Goal: Information Seeking & Learning: Find specific fact

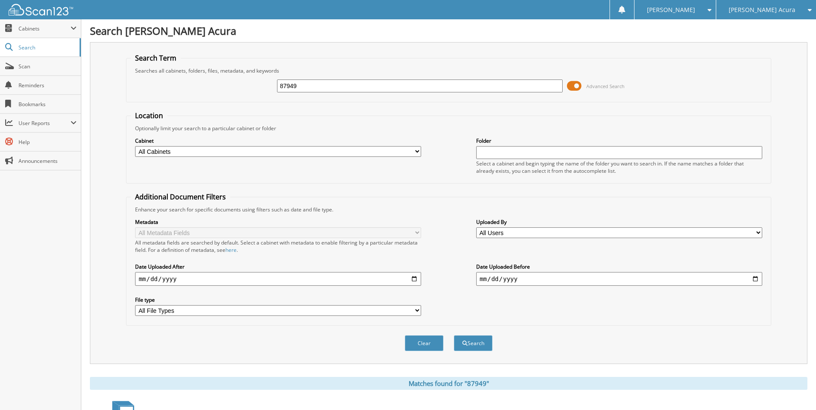
drag, startPoint x: 321, startPoint y: 87, endPoint x: -55, endPoint y: 46, distance: 377.7
type input "88267"
click at [454, 335] on button "Search" at bounding box center [473, 343] width 39 height 16
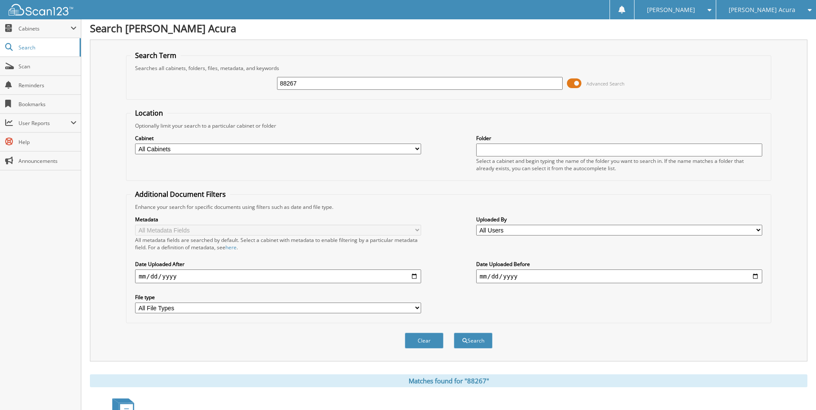
scroll to position [215, 0]
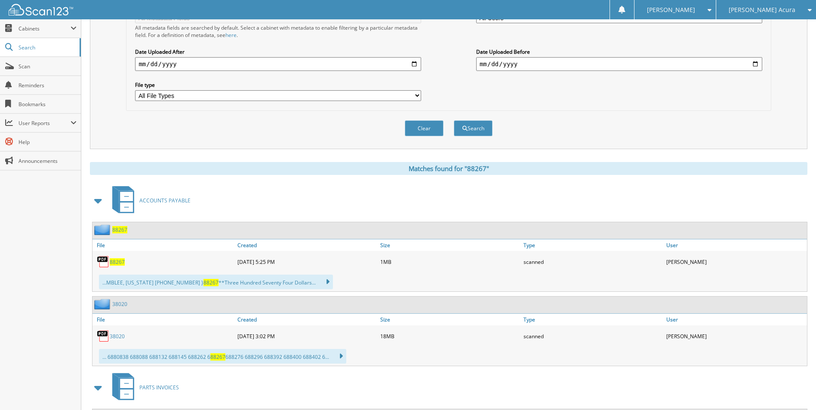
click at [126, 267] on div "88267" at bounding box center [163, 261] width 143 height 17
click at [122, 264] on span "88267" at bounding box center [117, 261] width 15 height 7
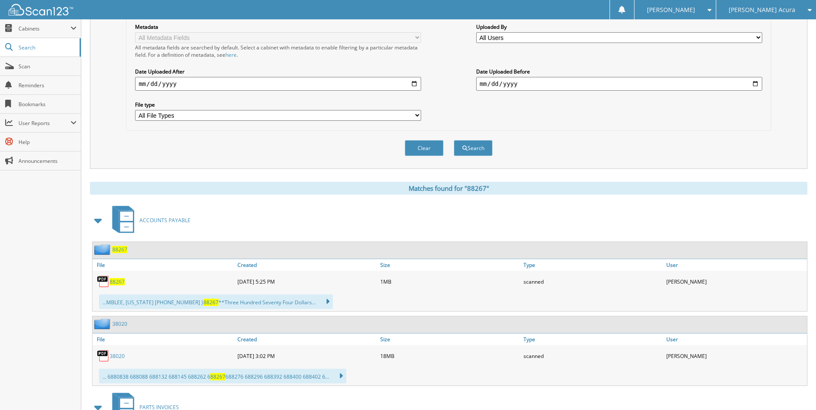
scroll to position [0, 0]
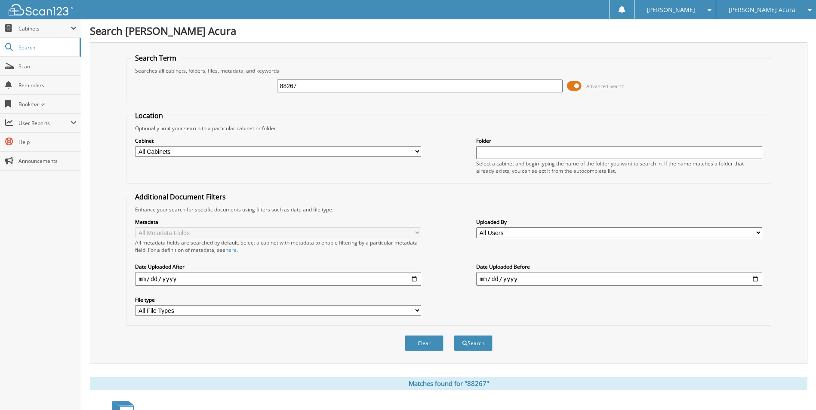
drag, startPoint x: 372, startPoint y: 88, endPoint x: 178, endPoint y: 73, distance: 193.7
click at [178, 73] on fieldset "Search Term Searches all cabinets, folders, files, metadata, and keywords 88267…" at bounding box center [448, 77] width 645 height 49
type input "88651"
click at [454, 335] on button "Search" at bounding box center [473, 343] width 39 height 16
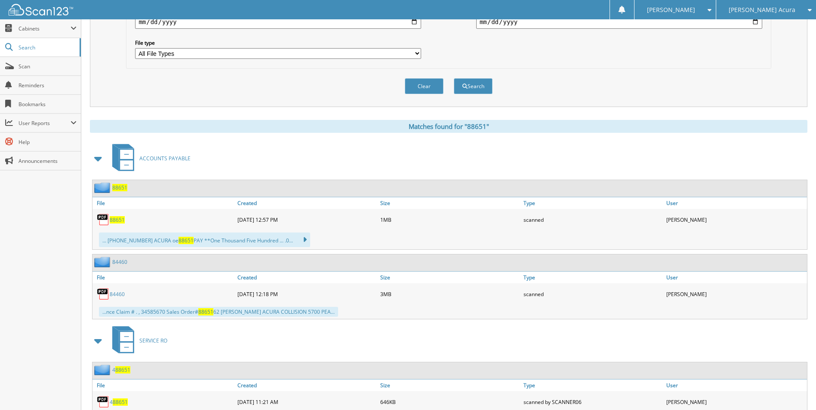
scroll to position [258, 0]
click at [121, 220] on span "88651" at bounding box center [117, 218] width 15 height 7
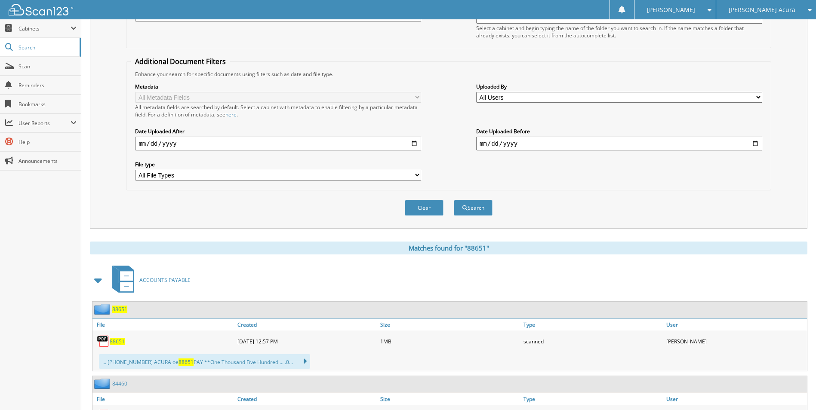
scroll to position [0, 0]
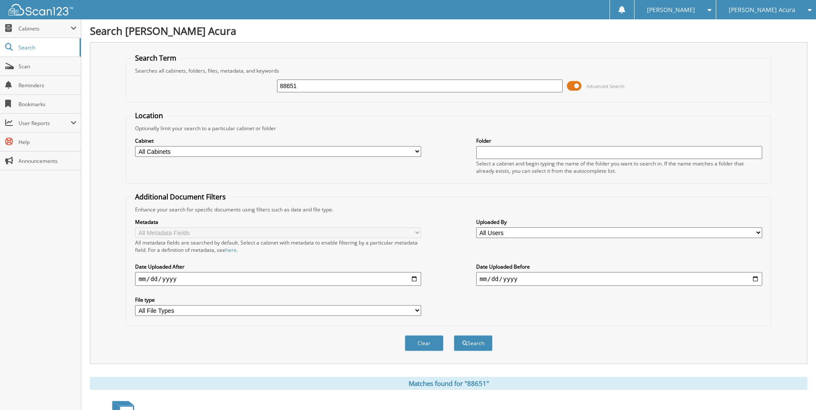
drag, startPoint x: 313, startPoint y: 84, endPoint x: 119, endPoint y: 91, distance: 194.1
click at [119, 91] on div "Search Term Searches all cabinets, folders, files, metadata, and keywords 88651…" at bounding box center [448, 203] width 717 height 322
type input "88098"
click at [454, 335] on button "Search" at bounding box center [473, 343] width 39 height 16
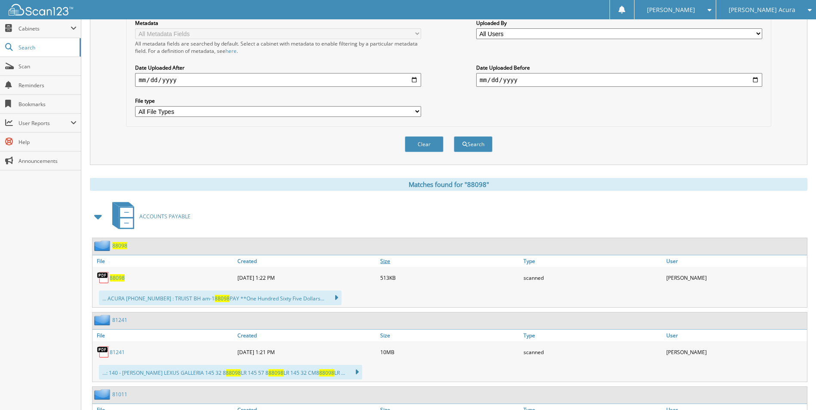
scroll to position [258, 0]
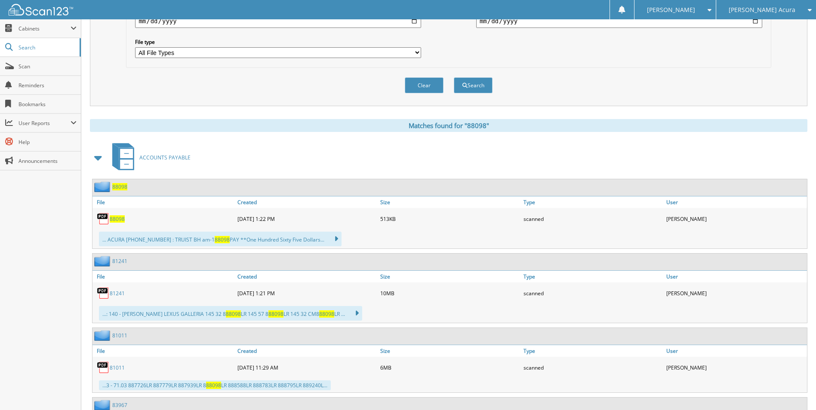
click at [114, 219] on span "88098" at bounding box center [117, 218] width 15 height 7
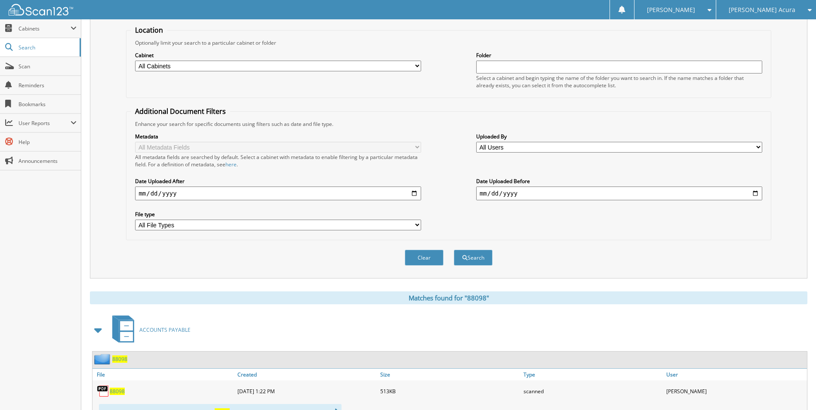
scroll to position [0, 0]
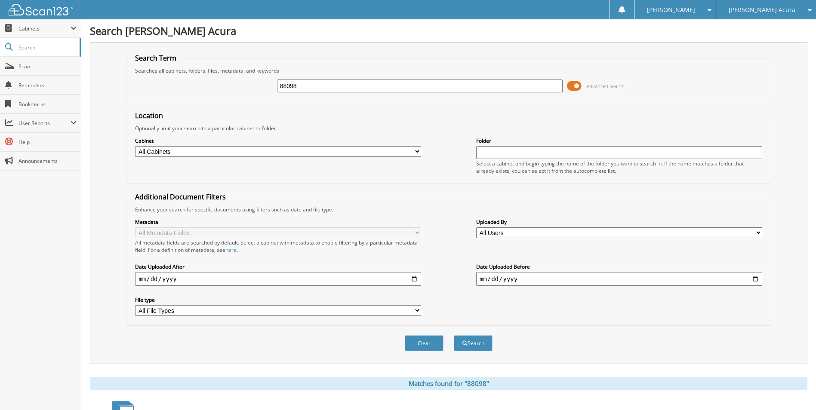
drag, startPoint x: 340, startPoint y: 80, endPoint x: 268, endPoint y: 80, distance: 71.8
click at [264, 86] on div "88098 Advanced Search" at bounding box center [448, 85] width 635 height 23
type input "87871"
click at [454, 335] on button "Search" at bounding box center [473, 343] width 39 height 16
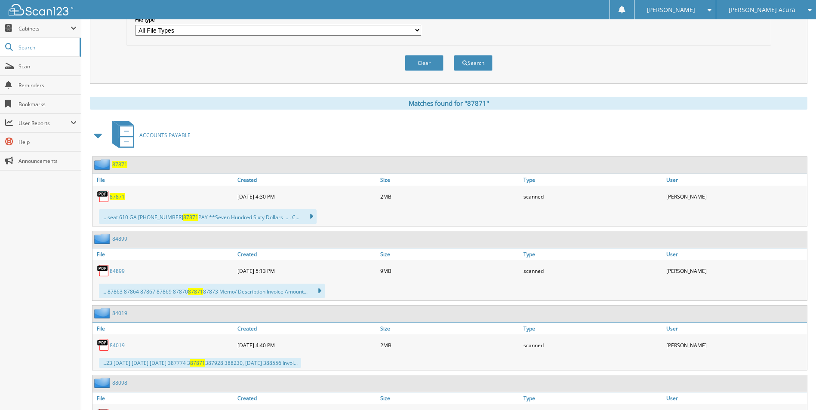
scroll to position [387, 0]
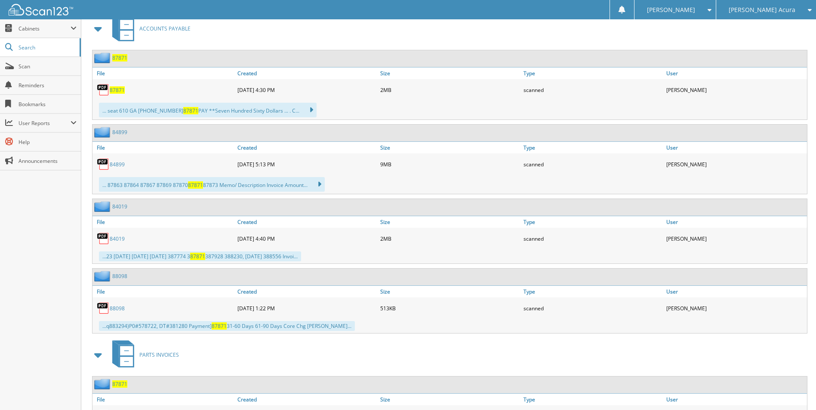
click at [111, 90] on span "87871" at bounding box center [117, 89] width 15 height 7
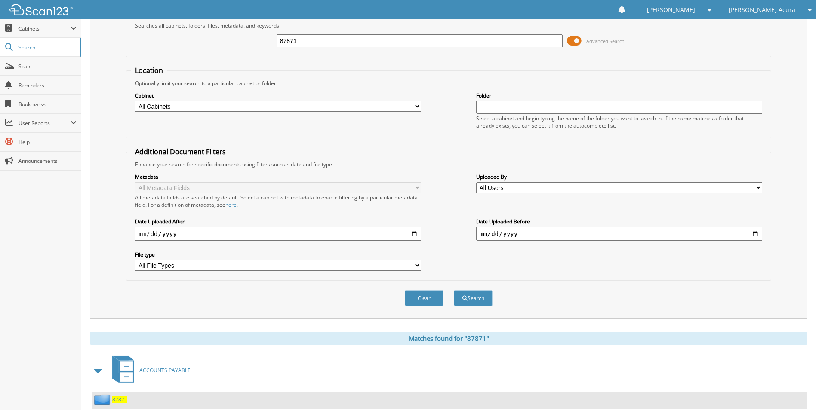
scroll to position [0, 0]
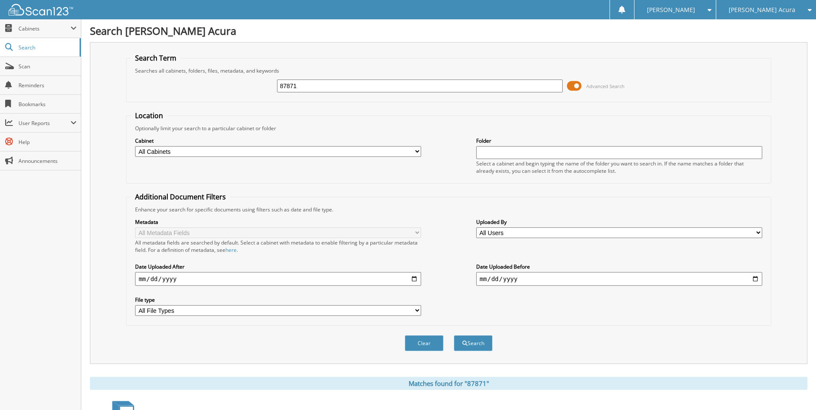
drag, startPoint x: 305, startPoint y: 85, endPoint x: 194, endPoint y: 81, distance: 111.0
click at [203, 85] on div "87871 Advanced Search" at bounding box center [448, 85] width 635 height 23
type input "88455"
click at [454, 335] on button "Search" at bounding box center [473, 343] width 39 height 16
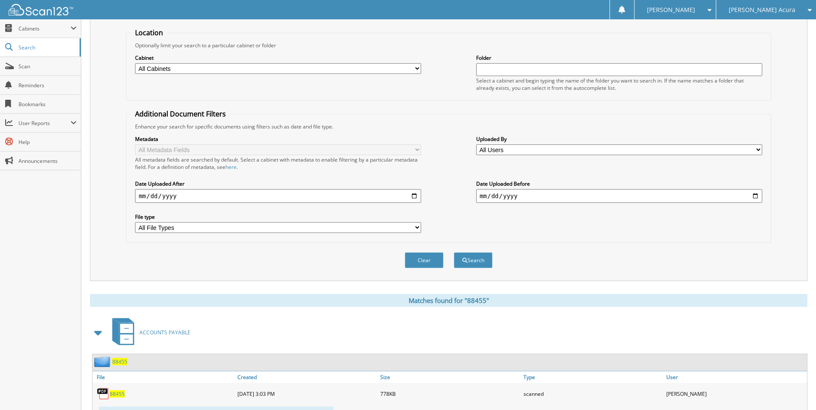
scroll to position [258, 0]
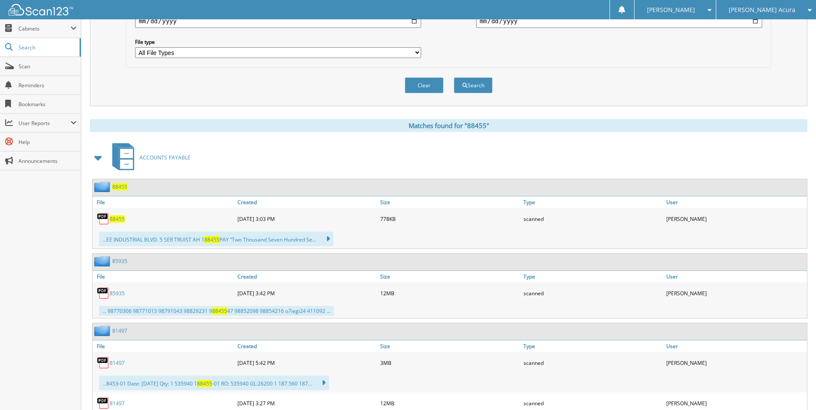
click at [115, 224] on div "88455" at bounding box center [163, 218] width 143 height 17
click at [115, 221] on span "88455" at bounding box center [117, 218] width 15 height 7
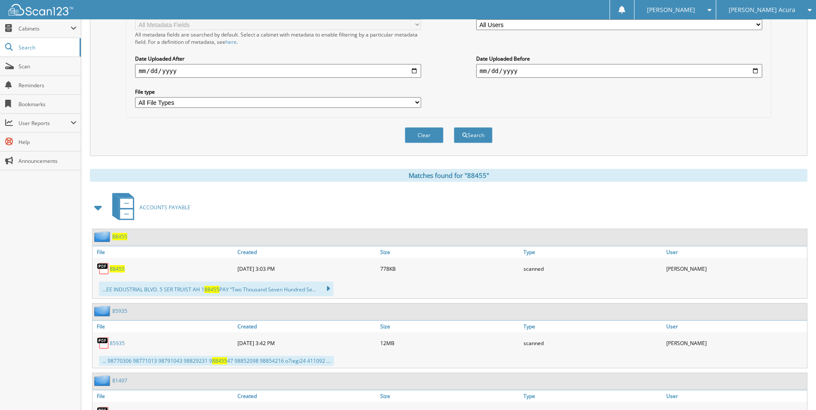
scroll to position [0, 0]
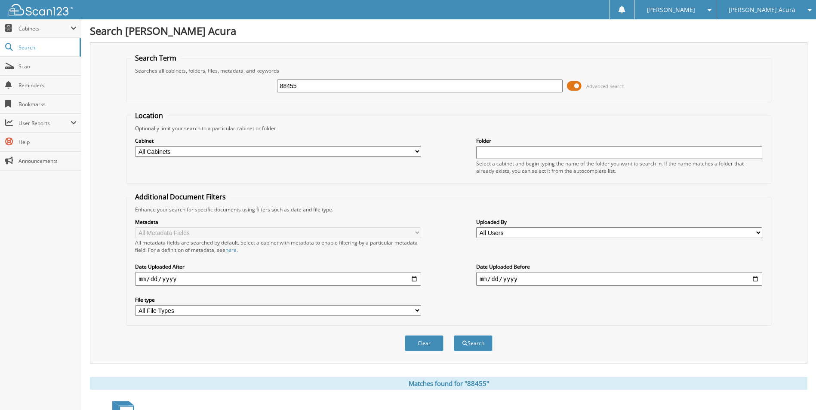
drag, startPoint x: 304, startPoint y: 86, endPoint x: 178, endPoint y: 88, distance: 126.0
click at [178, 88] on div "88455 Advanced Search" at bounding box center [448, 85] width 635 height 23
type input "88661"
click at [454, 335] on button "Search" at bounding box center [473, 343] width 39 height 16
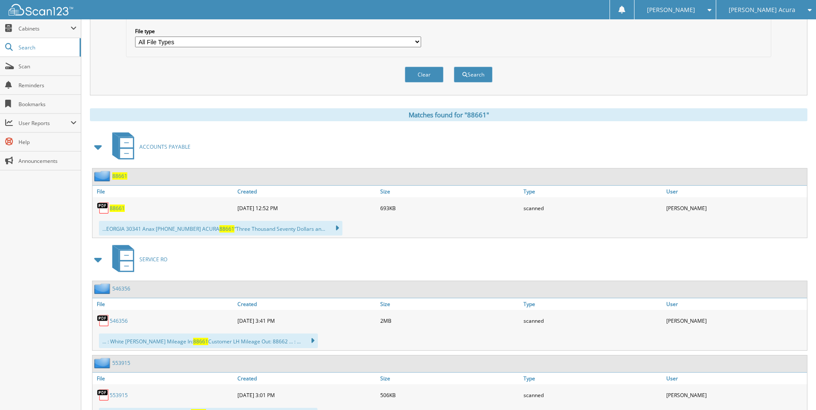
scroll to position [301, 0]
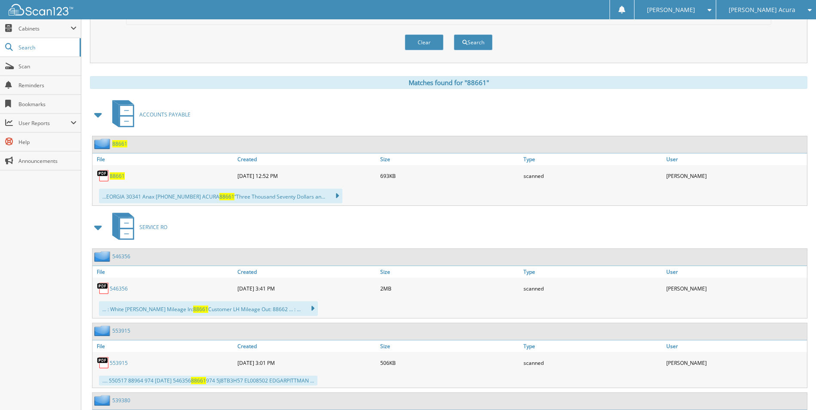
click at [110, 176] on span "88661" at bounding box center [117, 175] width 15 height 7
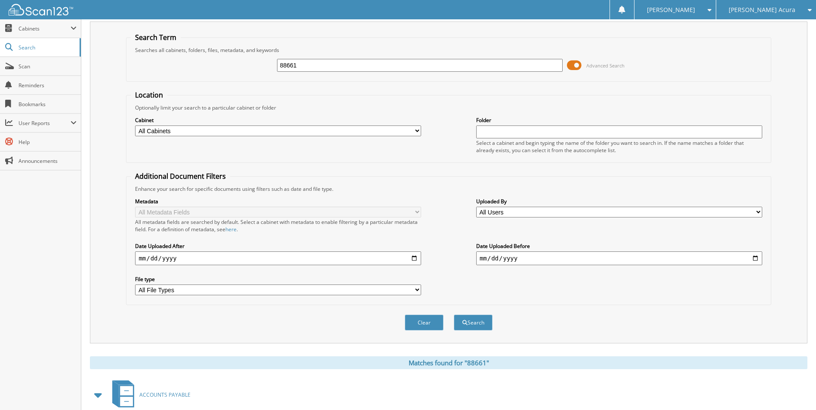
scroll to position [0, 0]
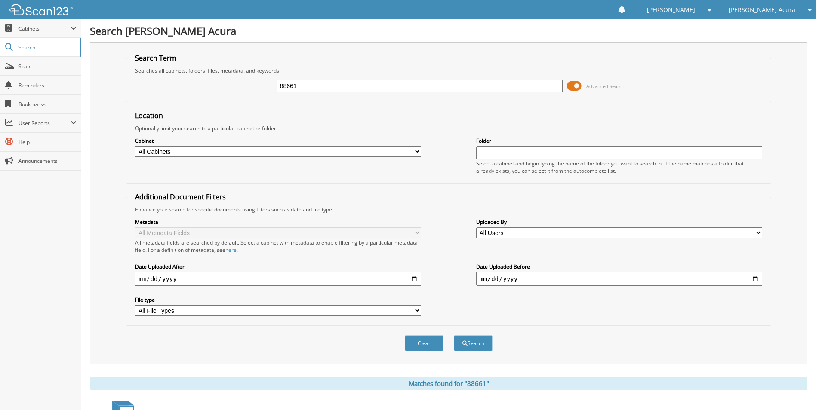
click at [306, 91] on div "88661 Advanced Search" at bounding box center [448, 85] width 635 height 23
click at [306, 91] on input "88661" at bounding box center [420, 86] width 286 height 13
drag, startPoint x: 306, startPoint y: 85, endPoint x: 224, endPoint y: 81, distance: 82.7
click at [224, 81] on div "88661 Advanced Search" at bounding box center [448, 85] width 635 height 23
type input "88713"
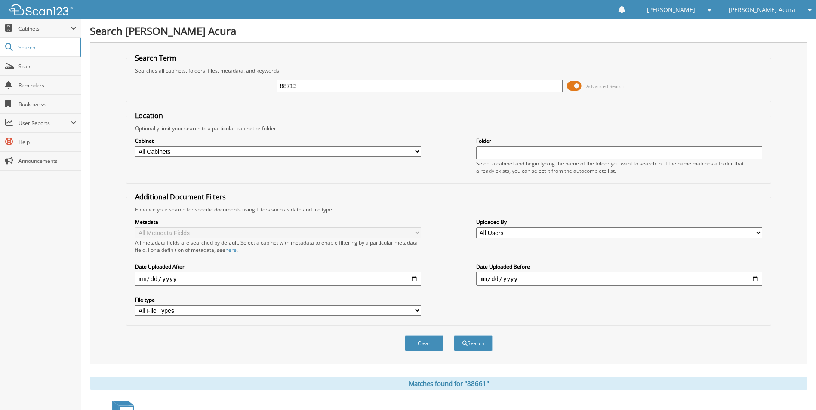
click at [454, 335] on button "Search" at bounding box center [473, 343] width 39 height 16
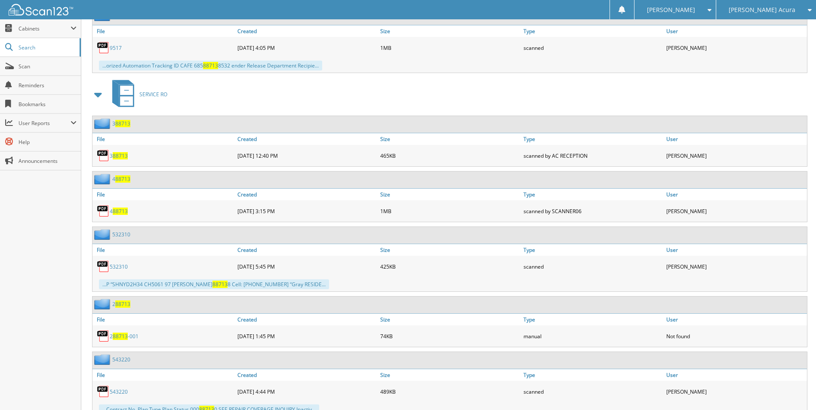
scroll to position [354, 0]
